Goal: Find specific page/section: Find specific page/section

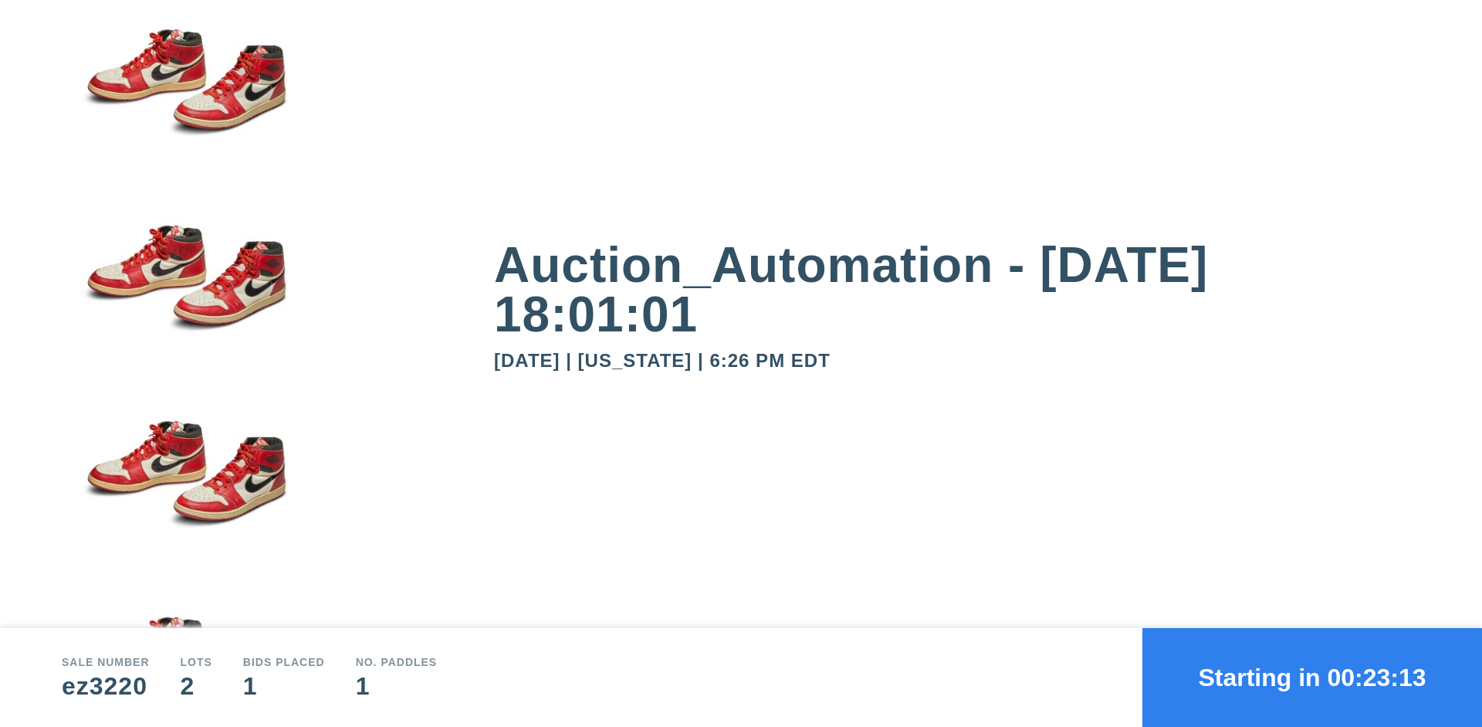
click at [1313, 677] on button "Starting in 00:23:13" at bounding box center [1313, 677] width 340 height 99
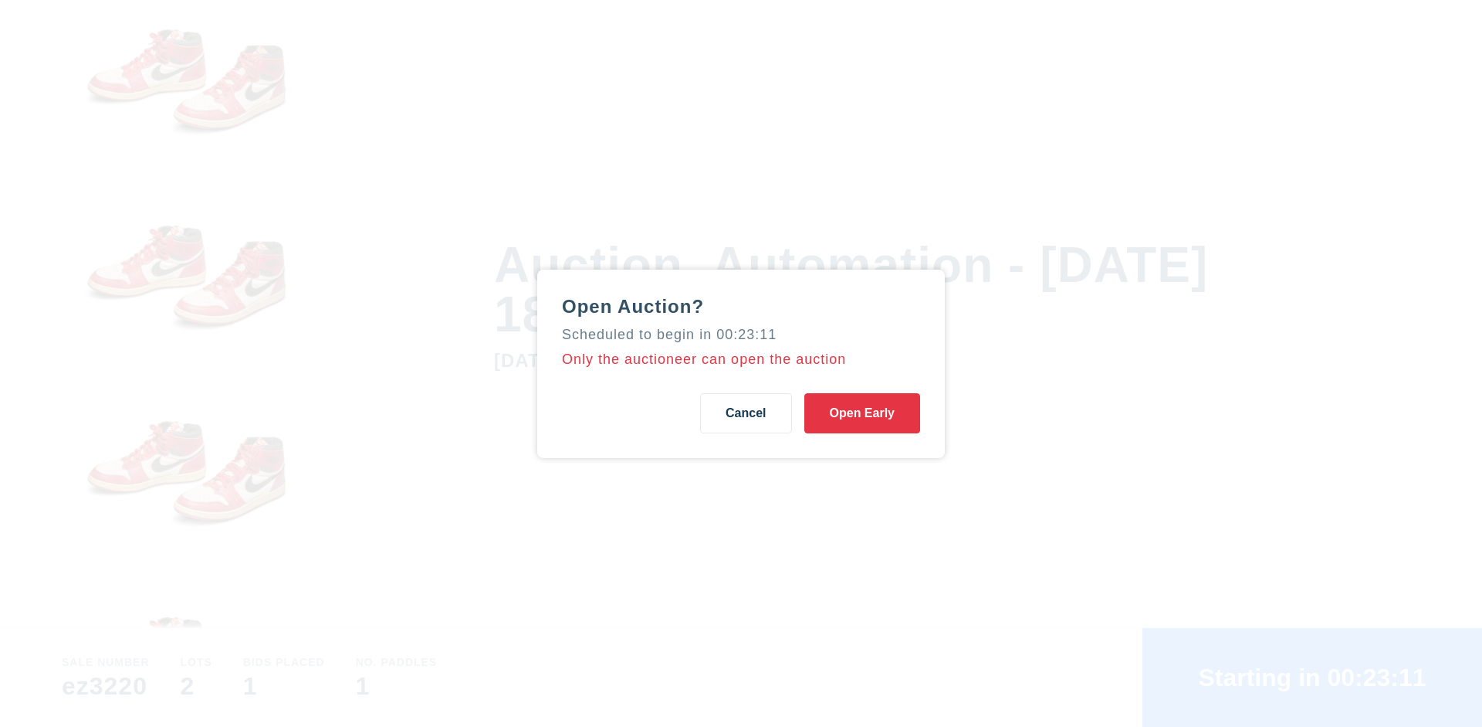
click at [862, 412] on button "Open Early" at bounding box center [863, 413] width 116 height 40
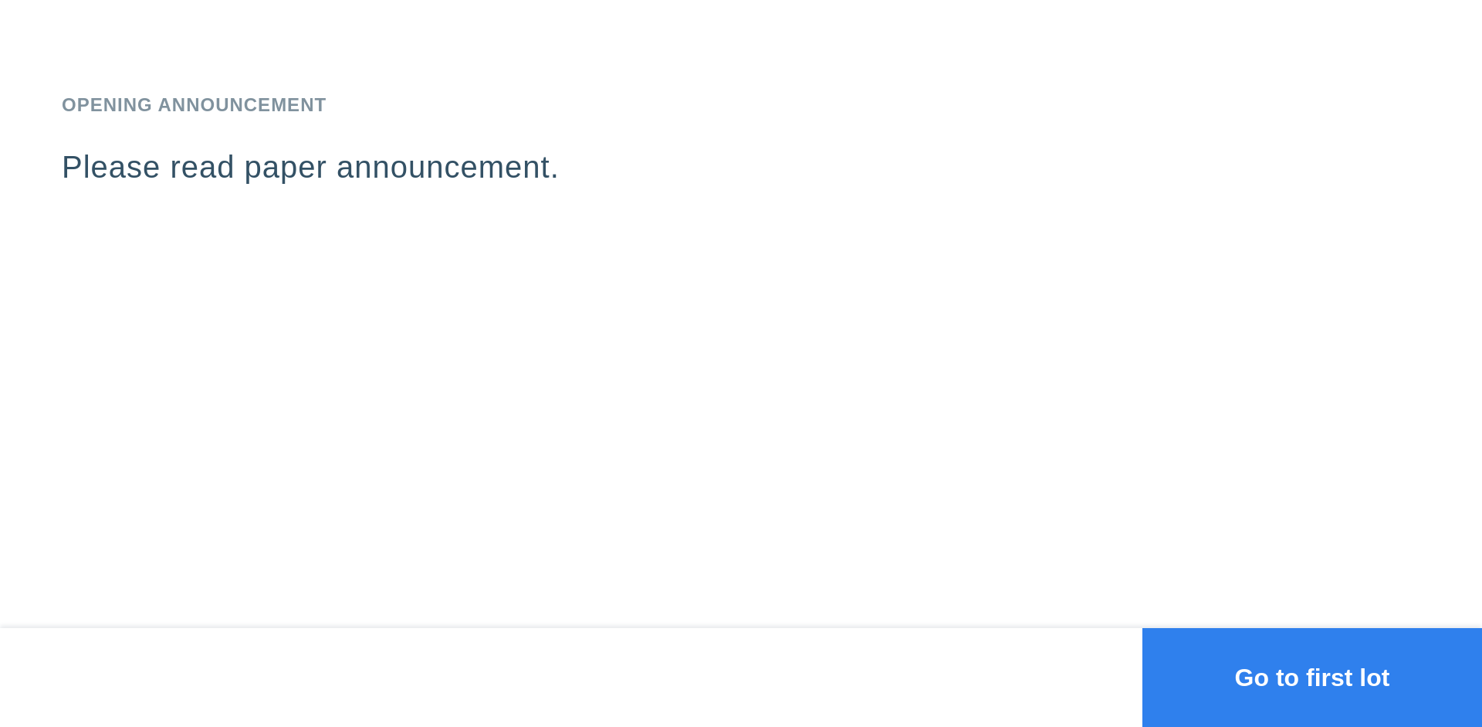
click at [1313, 677] on button "Go to first lot" at bounding box center [1313, 677] width 340 height 99
